Goal: Information Seeking & Learning: Check status

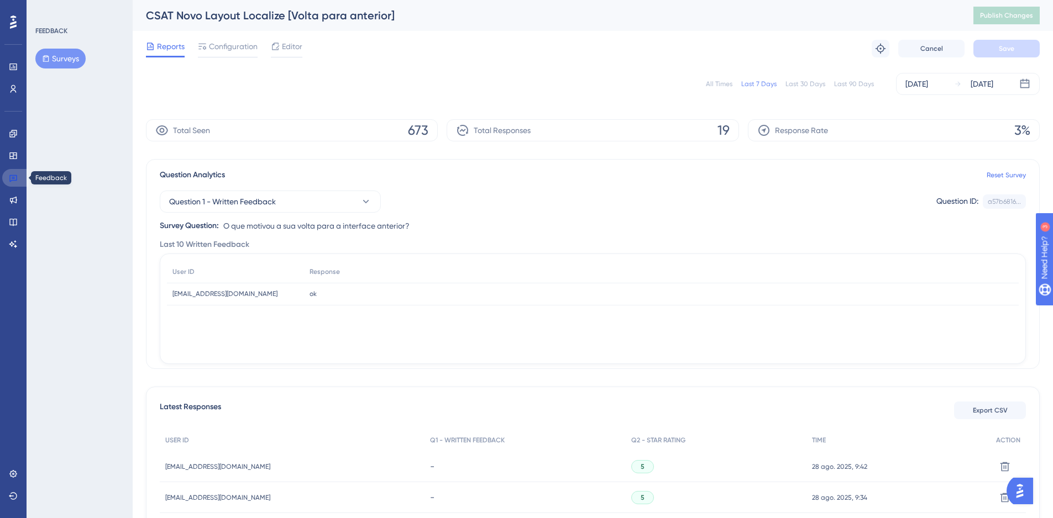
click at [9, 177] on icon at bounding box center [13, 178] width 9 height 9
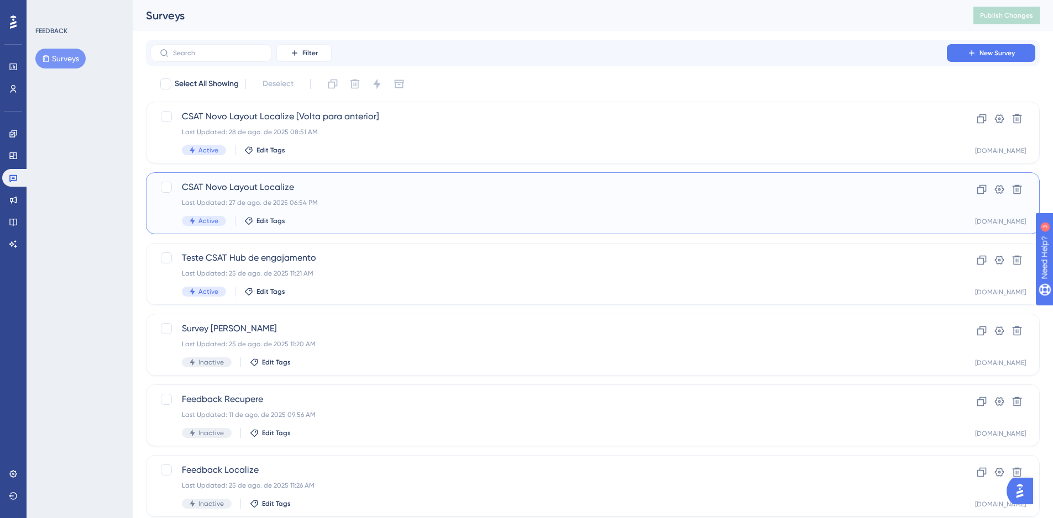
click at [447, 187] on span "CSAT Novo Layout Localize" at bounding box center [548, 187] width 733 height 13
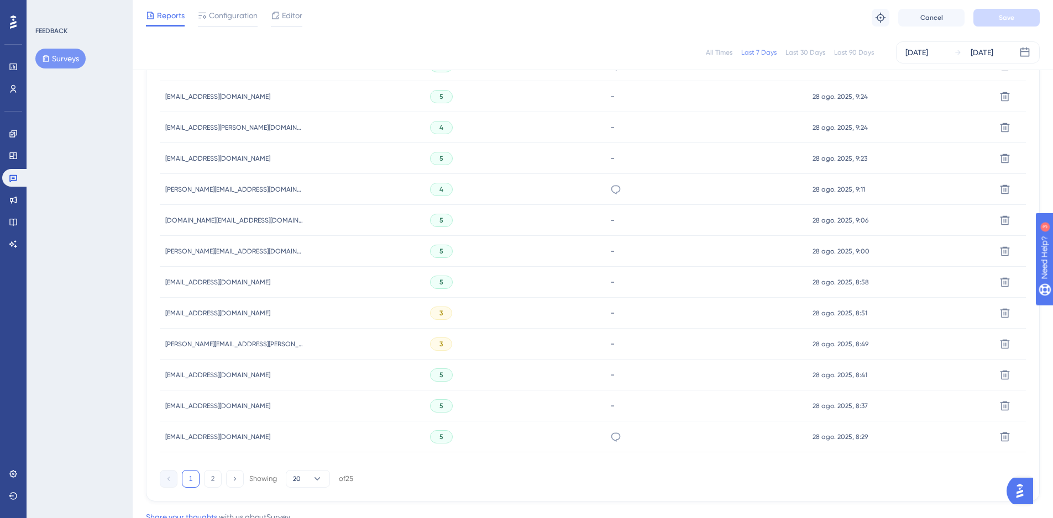
scroll to position [654, 0]
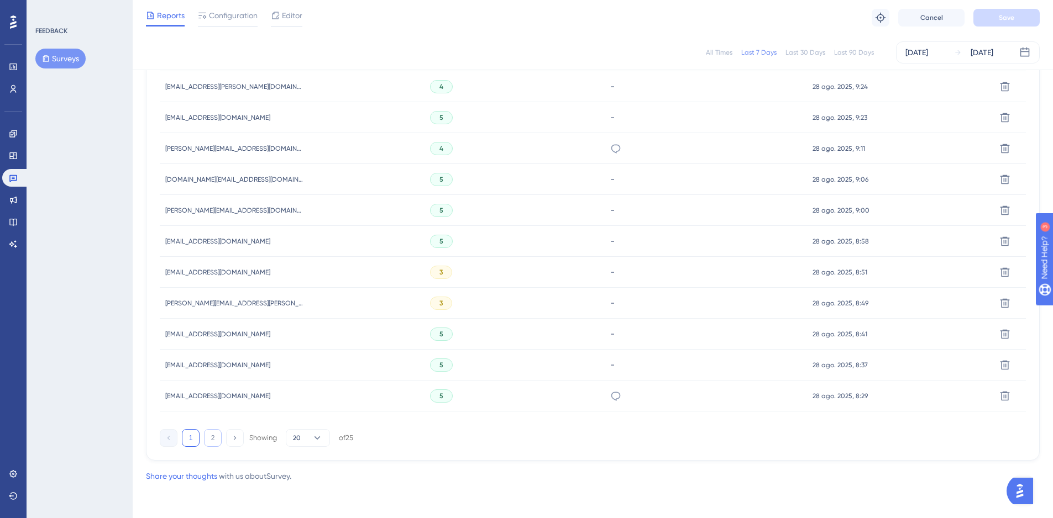
click at [213, 443] on button "2" at bounding box center [213, 438] width 18 height 18
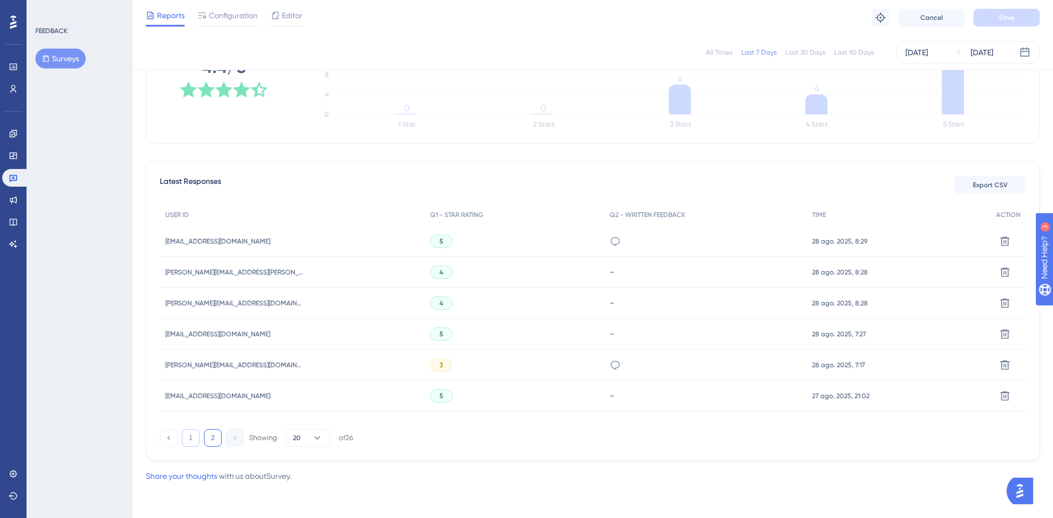
click at [193, 442] on button "1" at bounding box center [191, 438] width 18 height 18
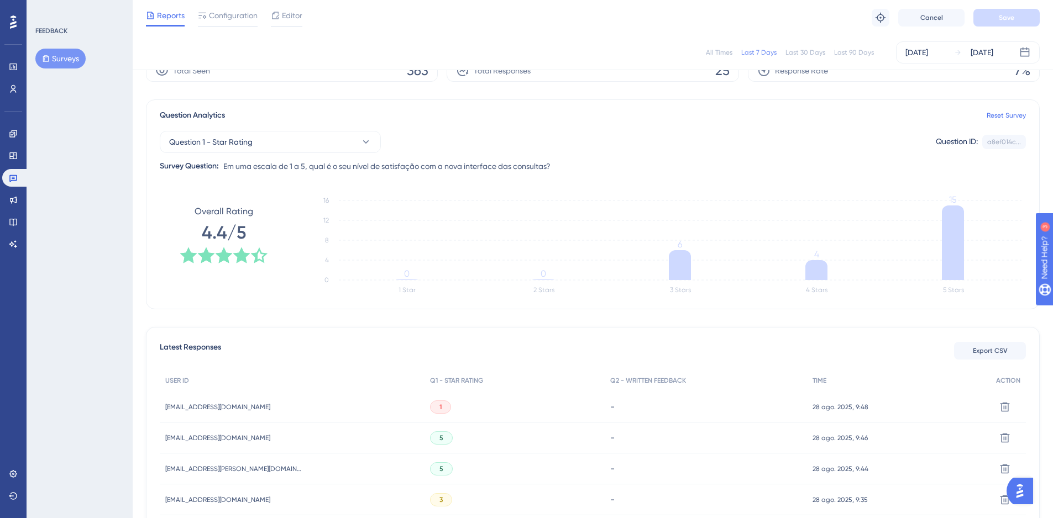
scroll to position [0, 0]
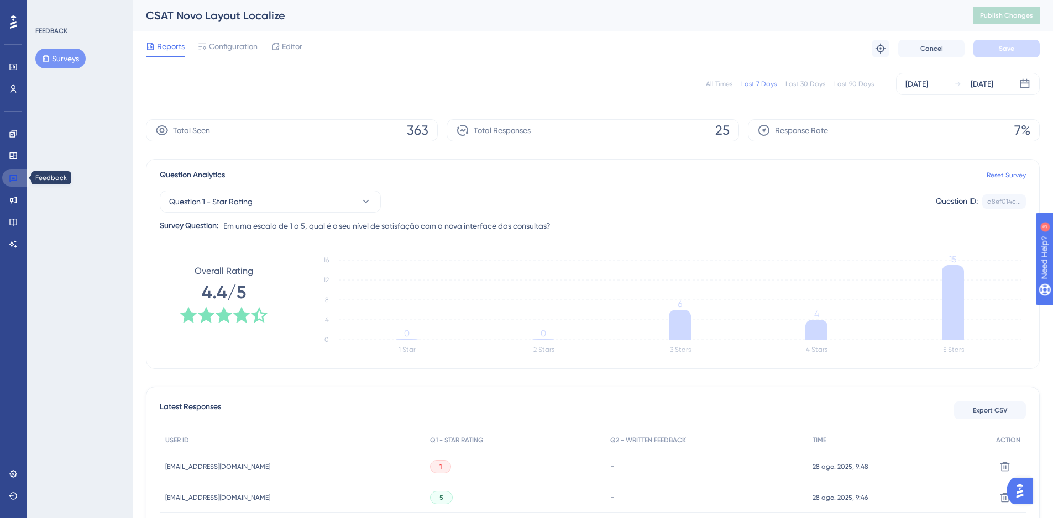
click at [17, 179] on icon at bounding box center [13, 178] width 8 height 7
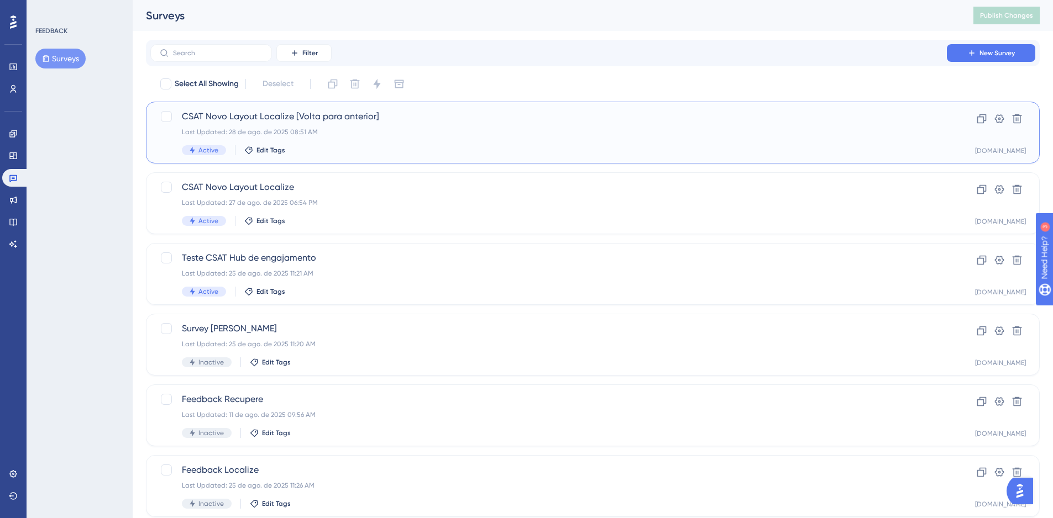
click at [372, 146] on div "Active Edit Tags" at bounding box center [548, 150] width 733 height 10
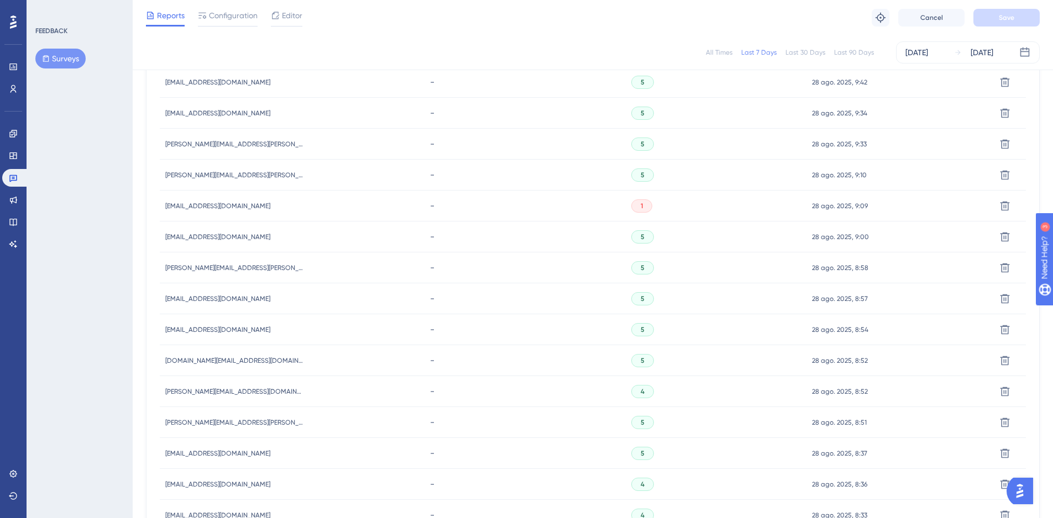
scroll to position [104, 0]
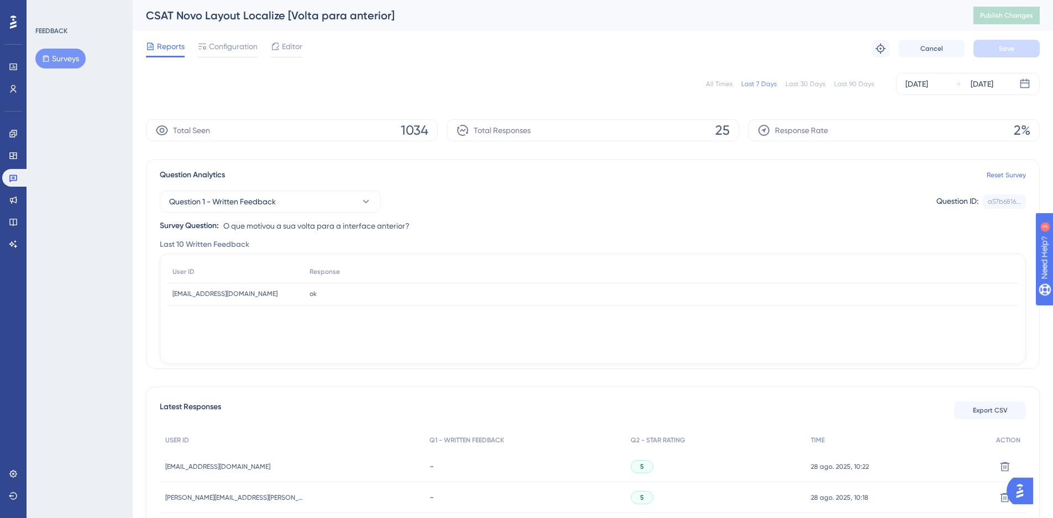
click at [53, 66] on button "Surveys" at bounding box center [60, 59] width 50 height 20
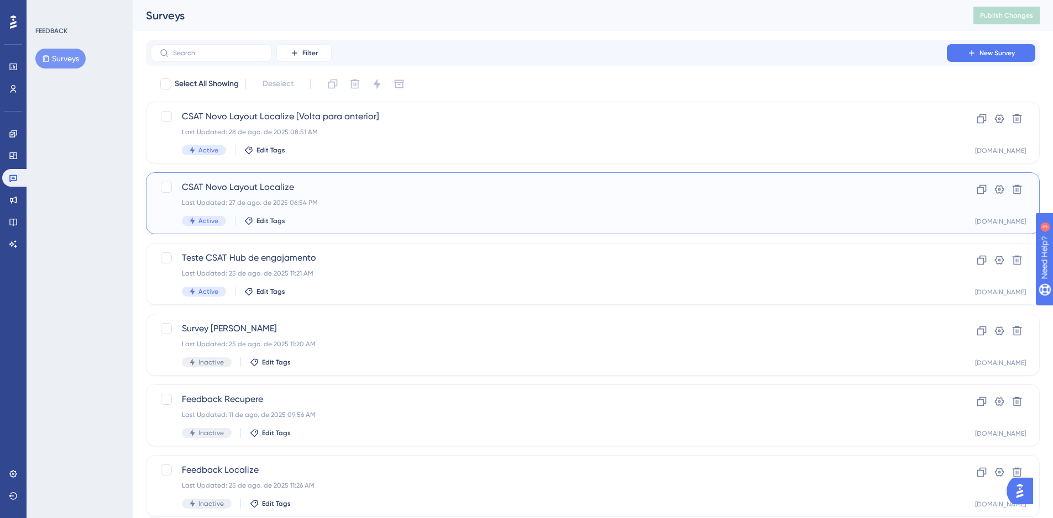
click at [389, 203] on div "Last Updated: 27 de ago. de 2025 06:54 PM" at bounding box center [548, 202] width 733 height 9
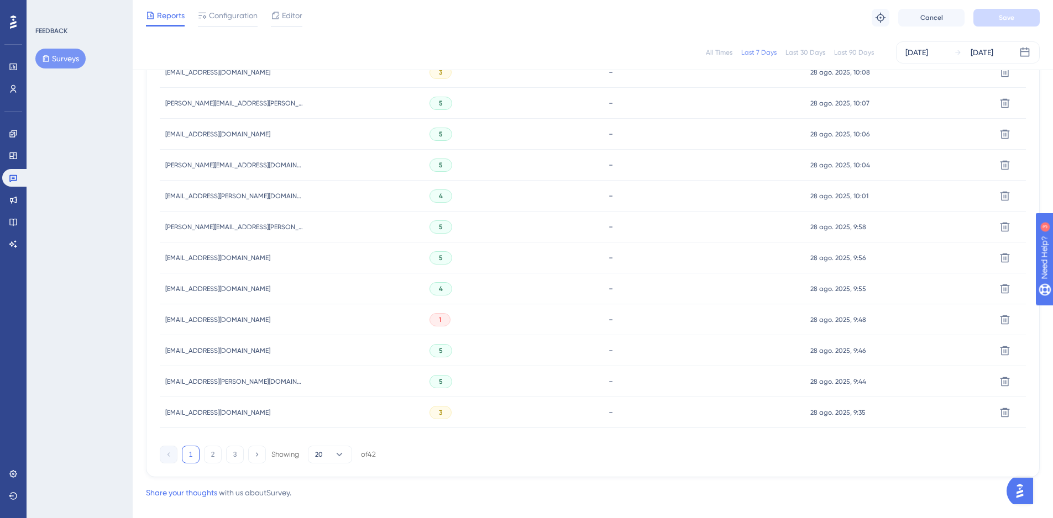
scroll to position [654, 0]
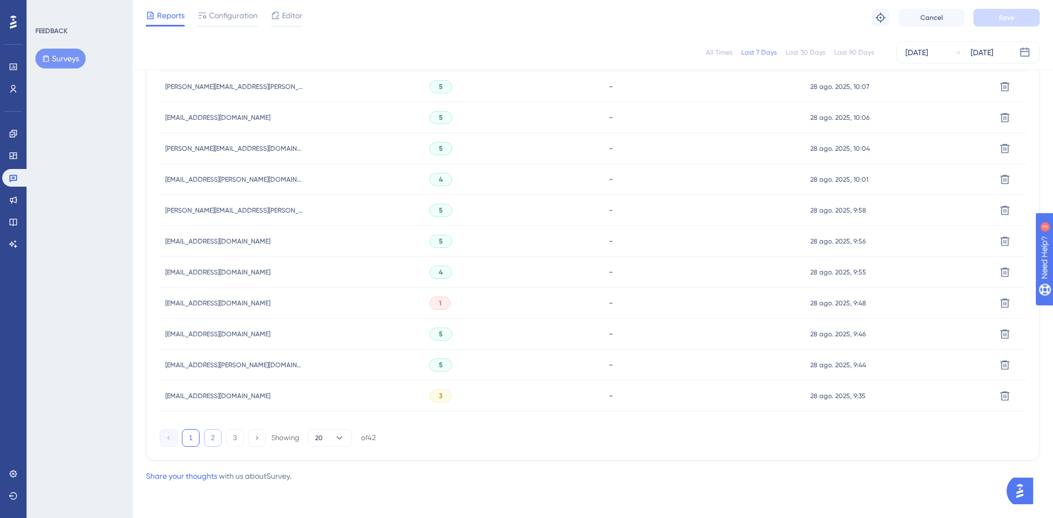
click at [213, 440] on button "2" at bounding box center [213, 438] width 18 height 18
click at [193, 438] on button "1" at bounding box center [191, 438] width 18 height 18
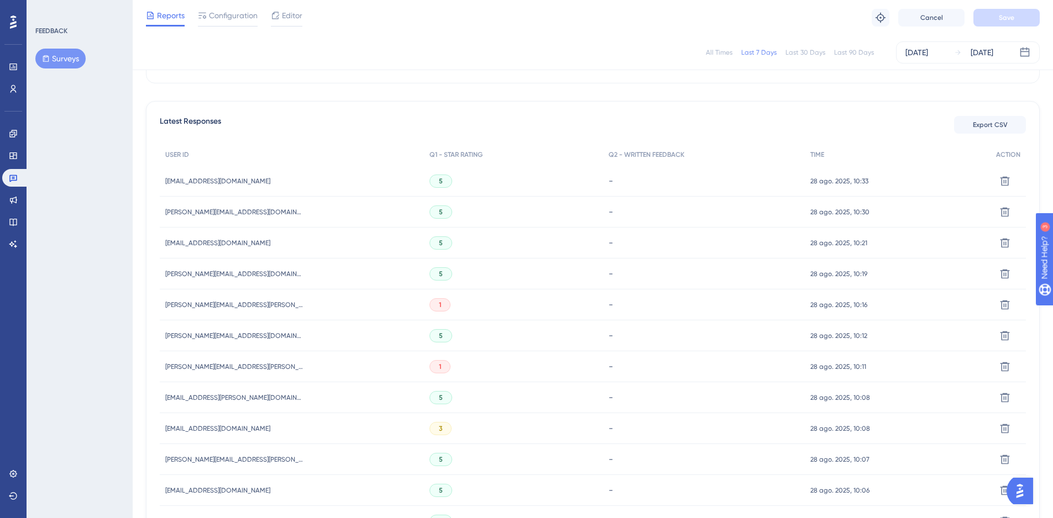
scroll to position [276, 0]
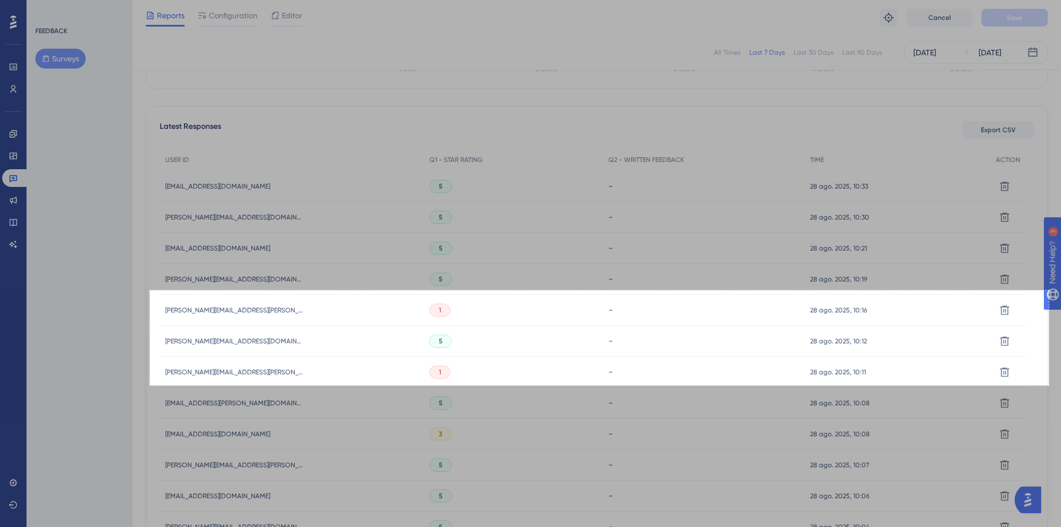
drag, startPoint x: 150, startPoint y: 290, endPoint x: 1049, endPoint y: 385, distance: 904.2
click at [1049, 385] on div "1627 X 172" at bounding box center [530, 310] width 1061 height 1173
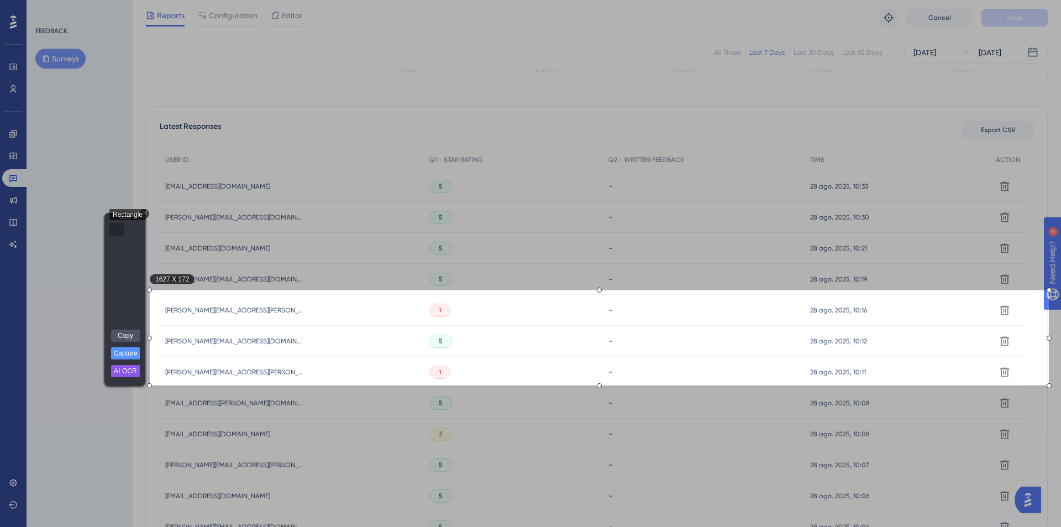
click at [113, 227] on div "Rectangle" at bounding box center [116, 229] width 14 height 13
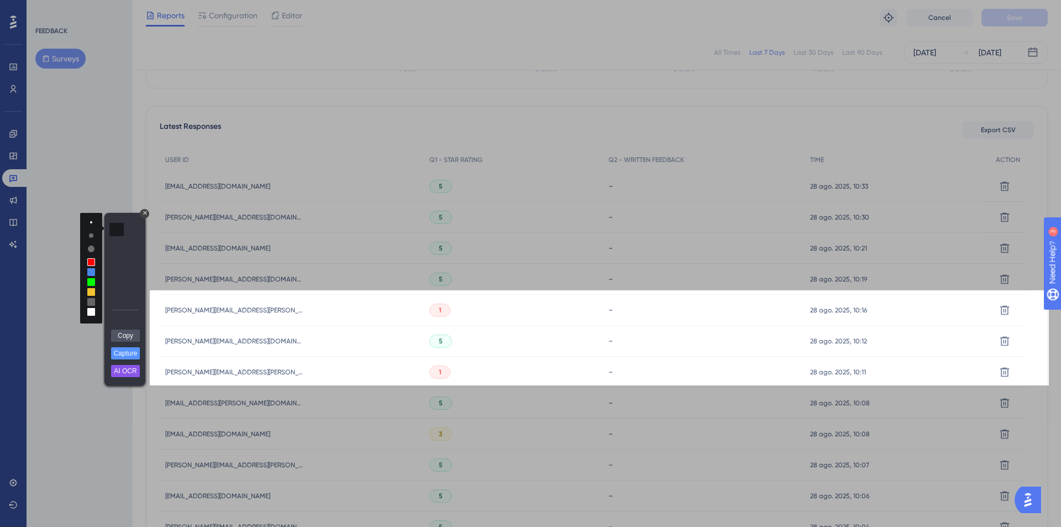
click at [129, 335] on link "Copy" at bounding box center [125, 335] width 29 height 12
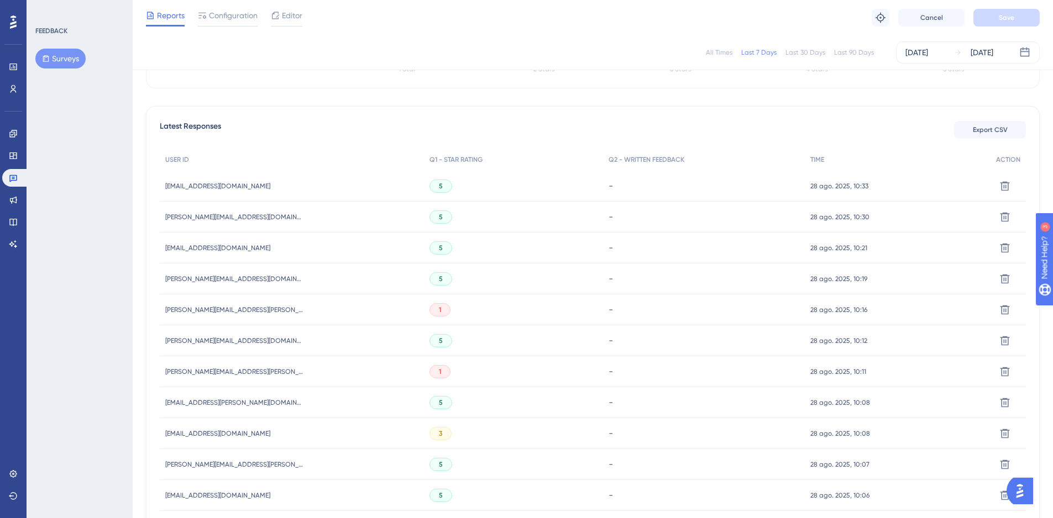
click at [122, 146] on div "FEEDBACK Surveys" at bounding box center [80, 259] width 106 height 518
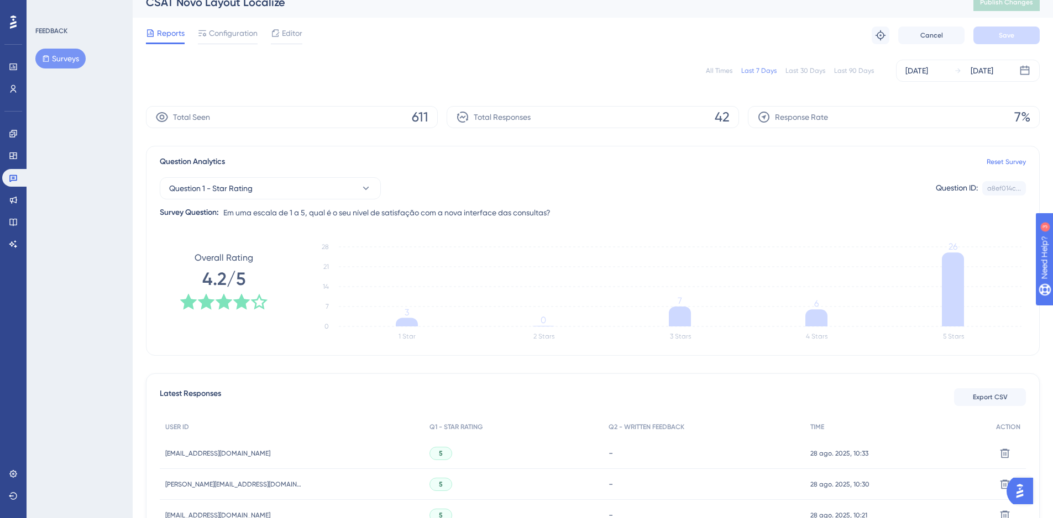
scroll to position [0, 0]
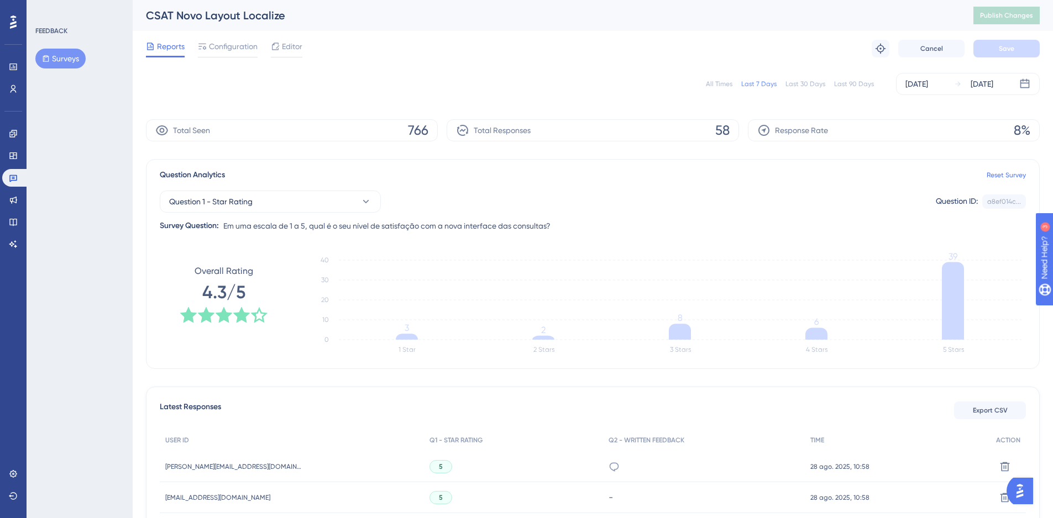
click at [63, 61] on button "Surveys" at bounding box center [60, 59] width 50 height 20
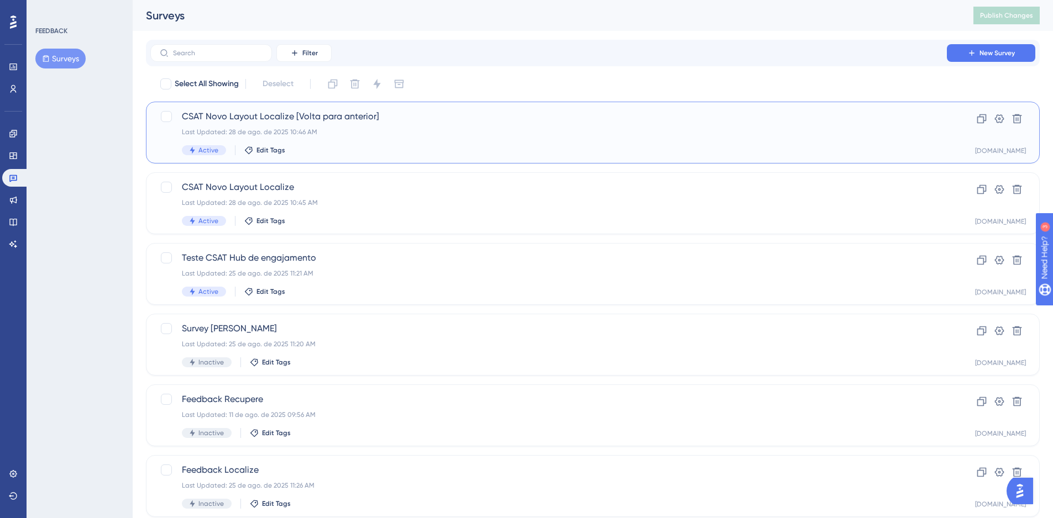
click at [436, 125] on div "CSAT Novo Layout Localize [Volta para anterior] Last Updated: 28 de ago. de 202…" at bounding box center [548, 132] width 733 height 45
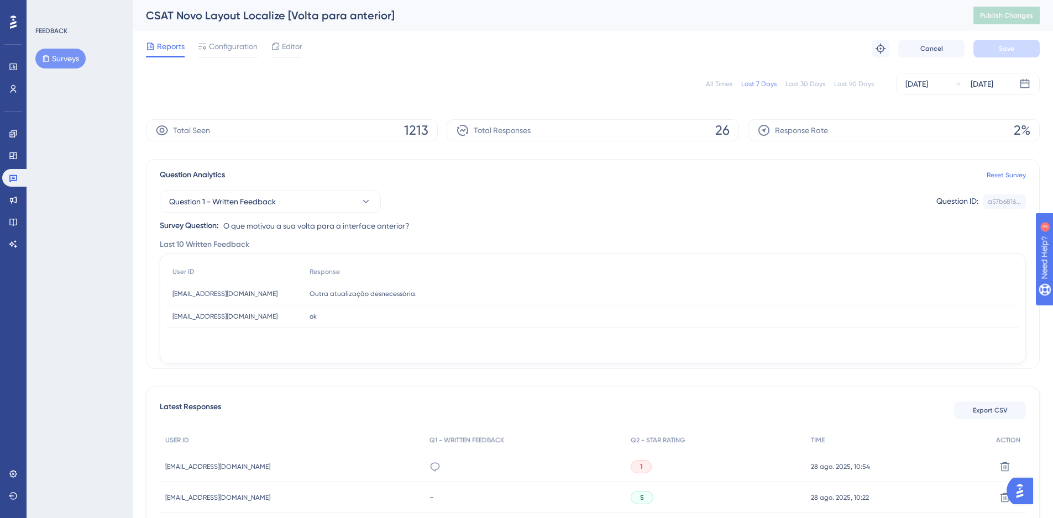
click at [61, 52] on button "Surveys" at bounding box center [60, 59] width 50 height 20
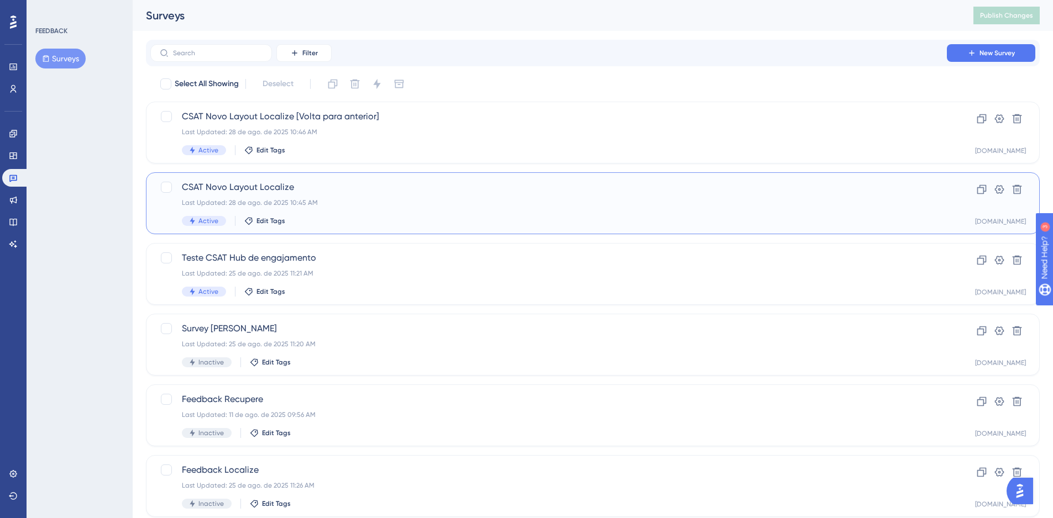
click at [359, 204] on div "Last Updated: 28 de ago. de 2025 10:45 AM" at bounding box center [548, 202] width 733 height 9
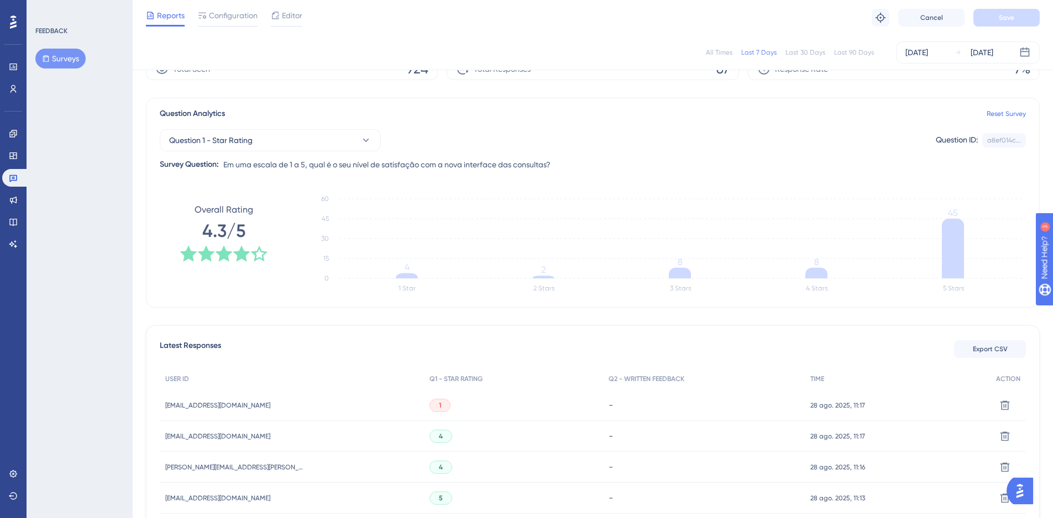
scroll to position [55, 0]
